Goal: Information Seeking & Learning: Find specific fact

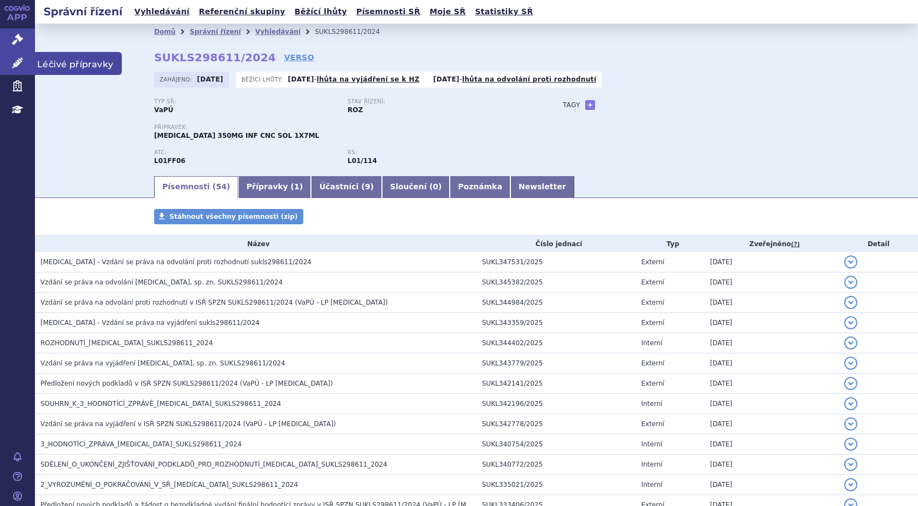
click at [23, 62] on link "Léčivé přípravky" at bounding box center [17, 63] width 35 height 23
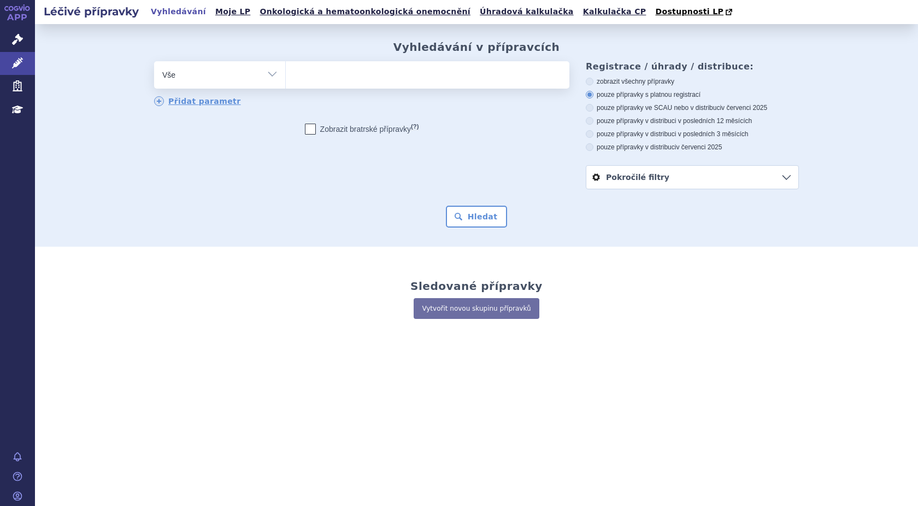
click at [312, 78] on ul at bounding box center [428, 72] width 284 height 23
click at [286, 78] on select at bounding box center [285, 74] width 1 height 27
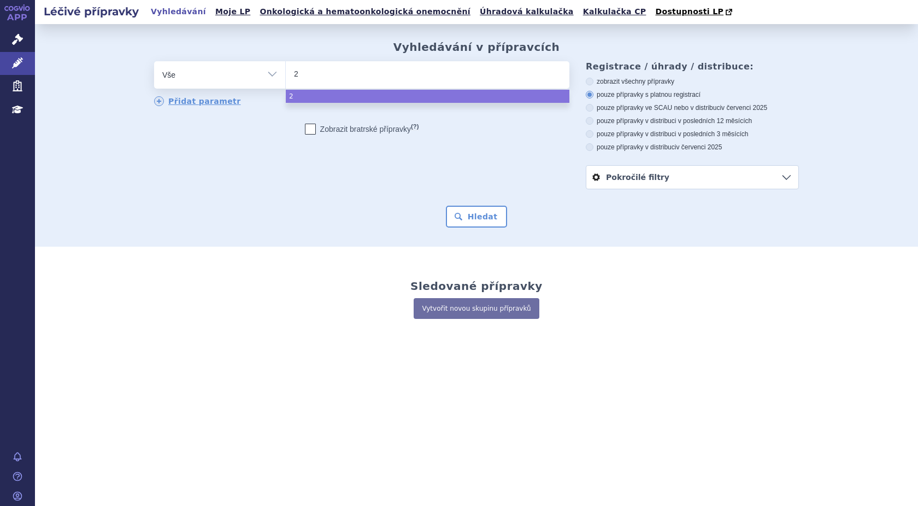
type input "22"
type input "222"
type input "2226"
type input "22268"
type input "222683"
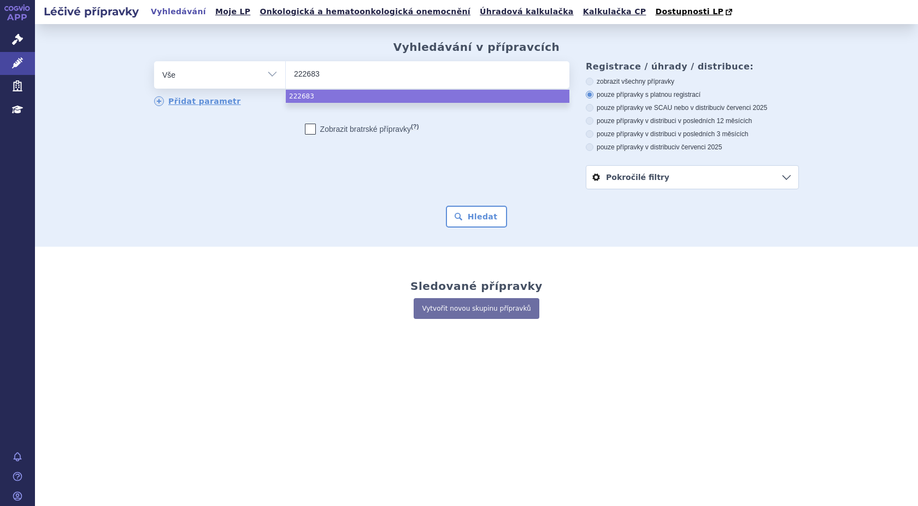
select select "222683"
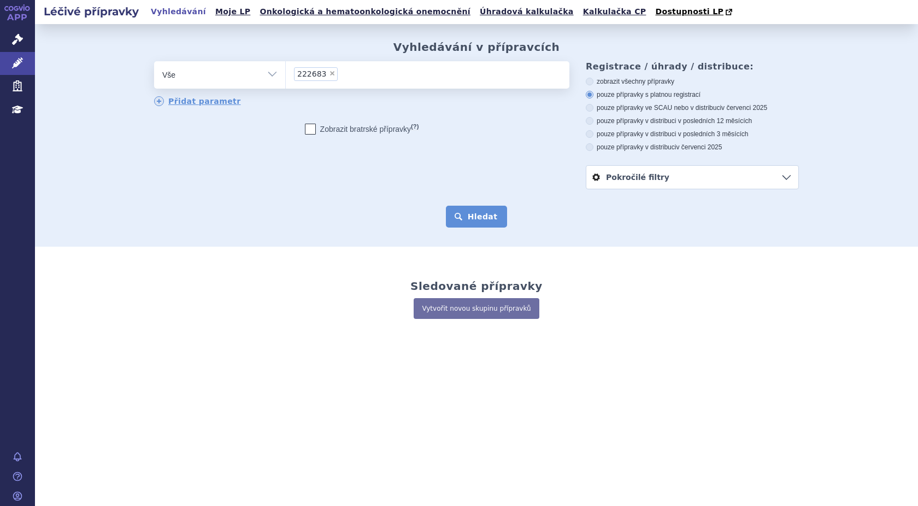
click at [465, 211] on button "Hledat" at bounding box center [477, 216] width 62 height 22
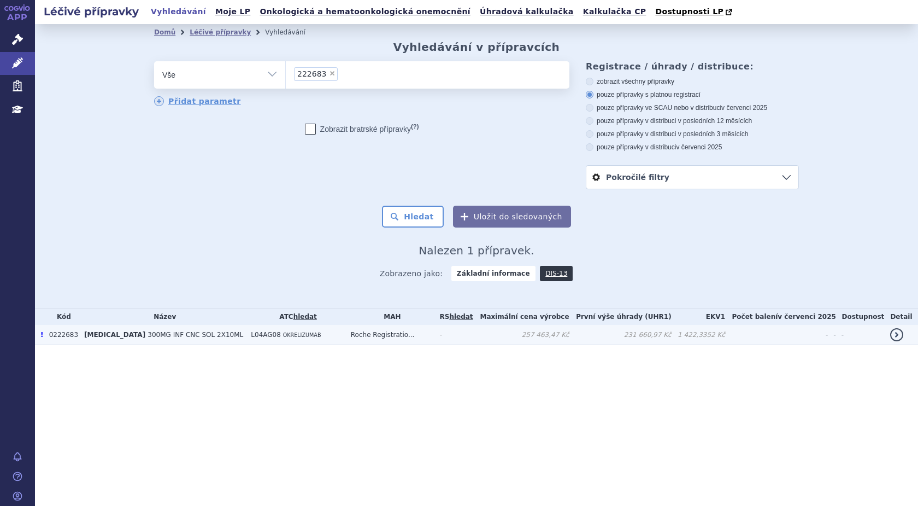
click at [148, 336] on span "300MG INF CNC SOL 2X10ML" at bounding box center [196, 335] width 96 height 8
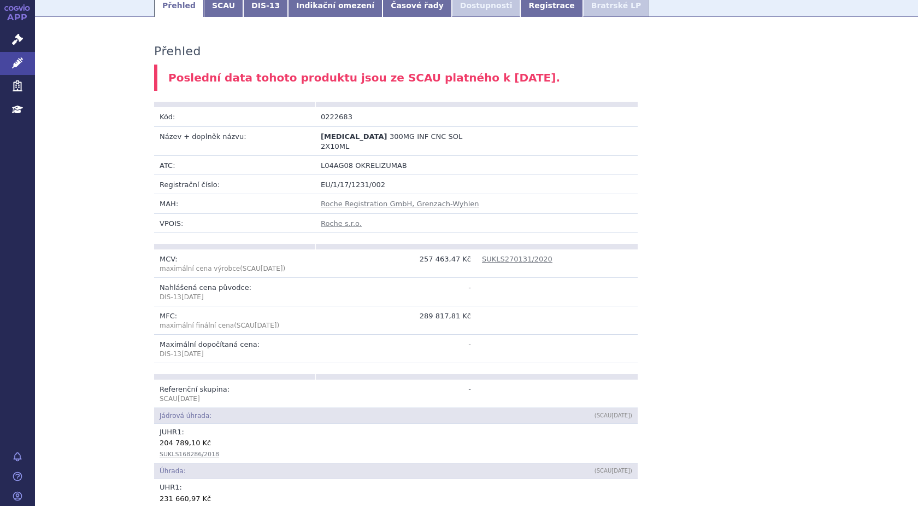
scroll to position [109, 0]
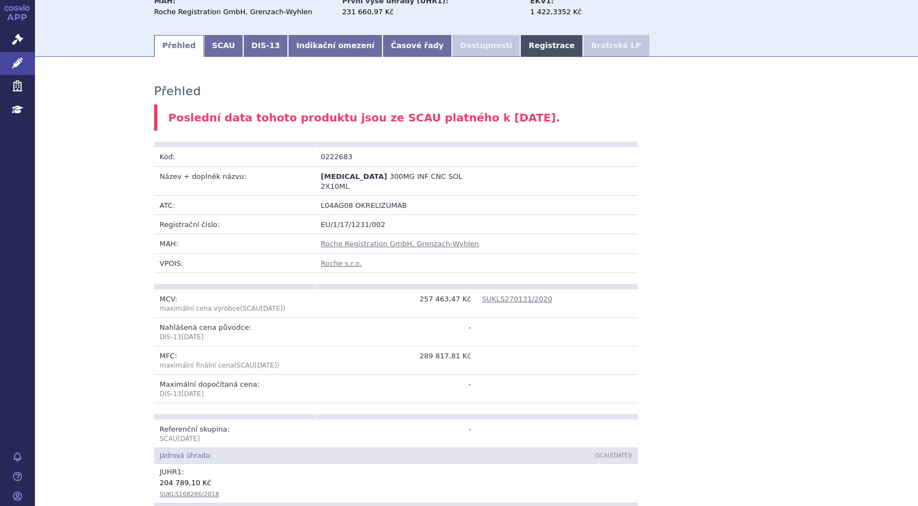
click at [520, 44] on link "Registrace" at bounding box center [551, 46] width 62 height 22
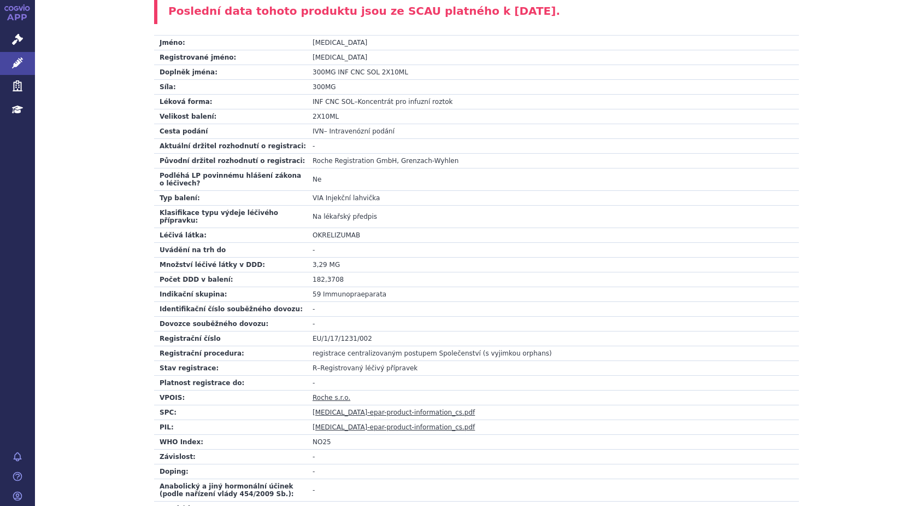
scroll to position [109, 0]
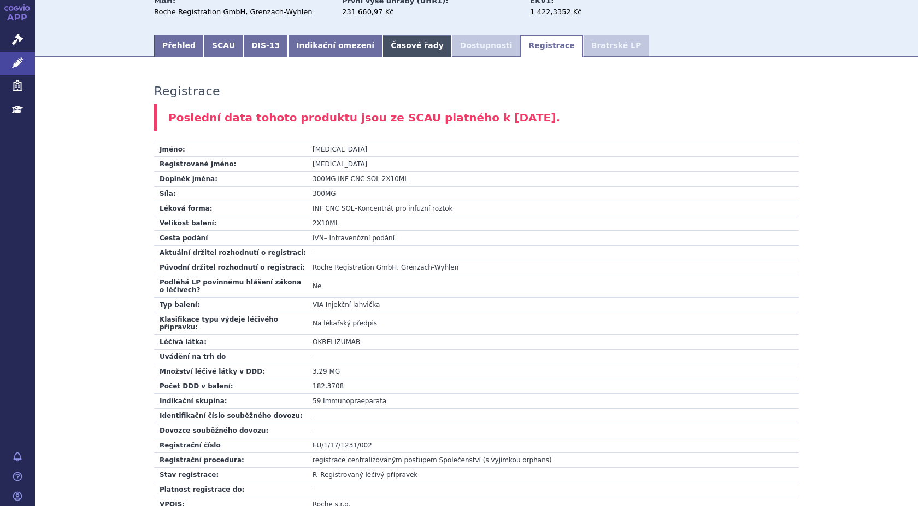
click at [383, 50] on link "Časové řady" at bounding box center [417, 46] width 69 height 22
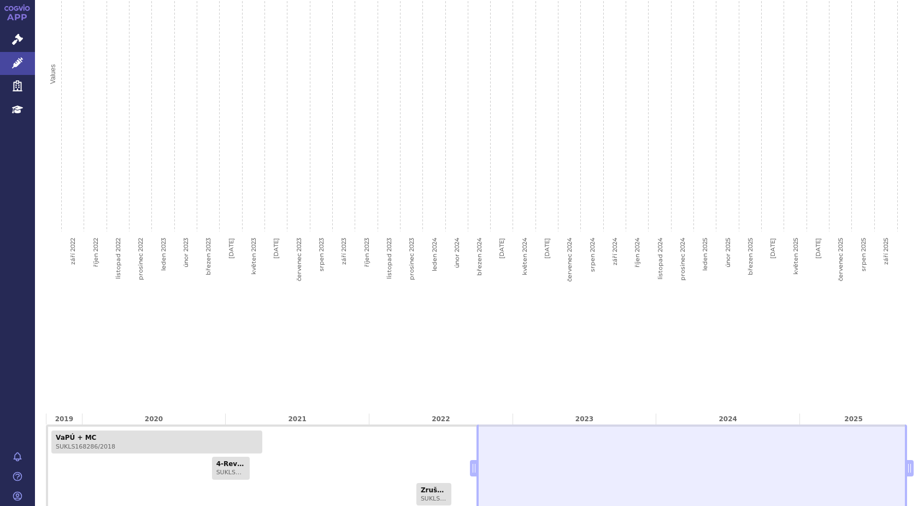
scroll to position [428, 0]
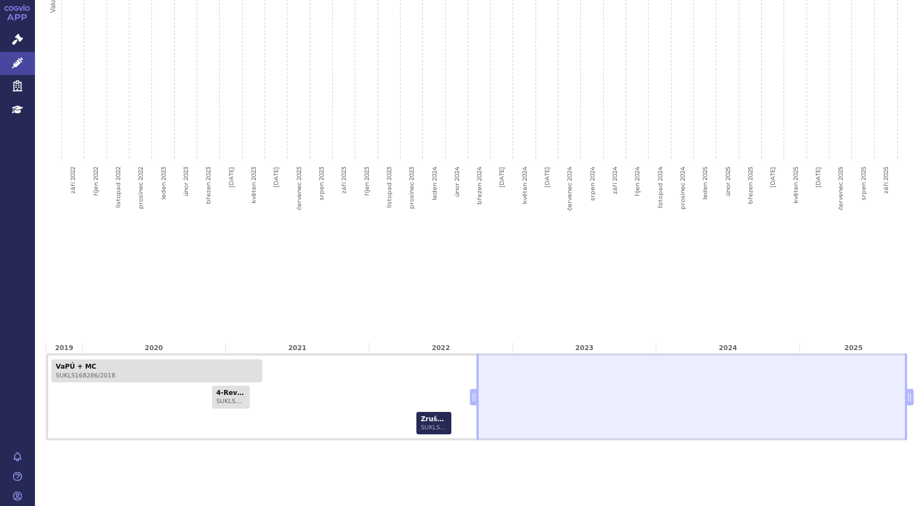
click at [426, 419] on link "Zrušení - VaPÚ - ex-offo SUKLS65484/2022" at bounding box center [433, 423] width 35 height 23
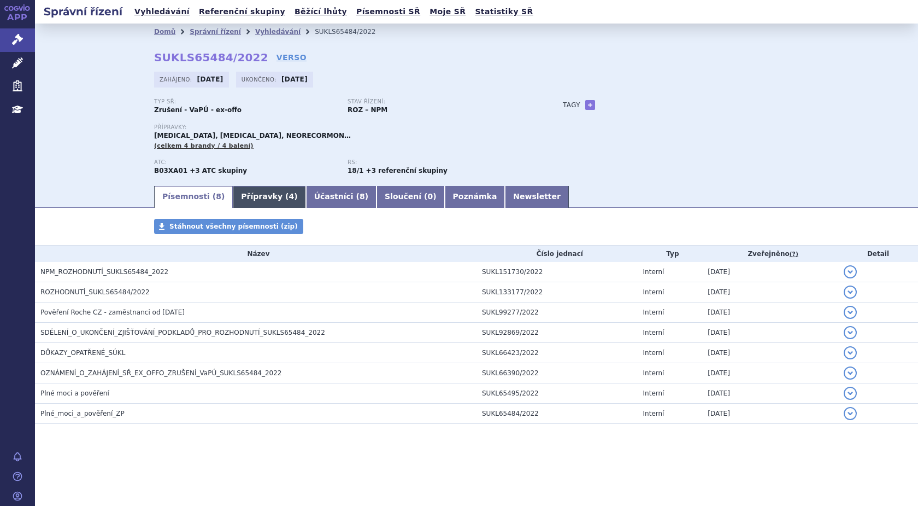
click at [256, 193] on link "Přípravky ( 4 )" at bounding box center [269, 197] width 73 height 22
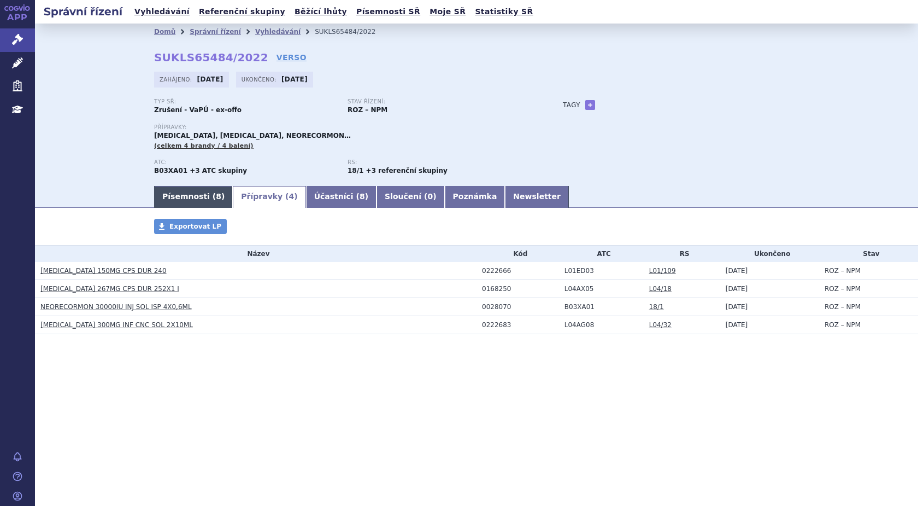
click at [175, 196] on link "Písemnosti ( 8 )" at bounding box center [193, 197] width 79 height 22
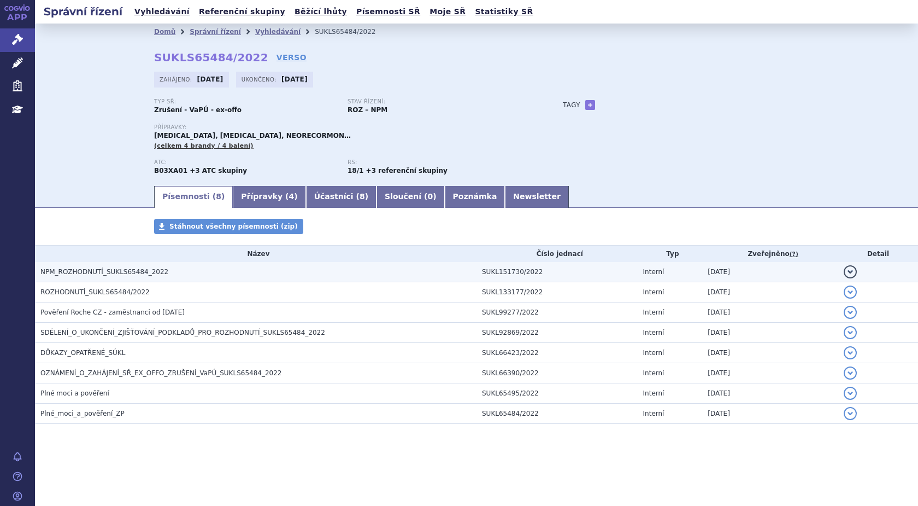
click at [80, 269] on span "NPM_ROZHODNUTÍ_SUKLS65484_2022" at bounding box center [104, 272] width 128 height 8
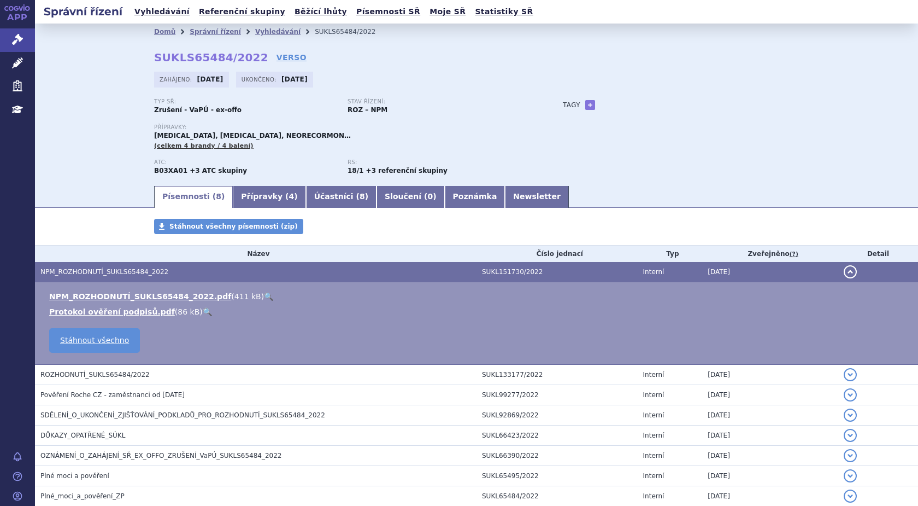
click at [264, 296] on link "🔍" at bounding box center [268, 296] width 9 height 9
